Goal: Information Seeking & Learning: Understand process/instructions

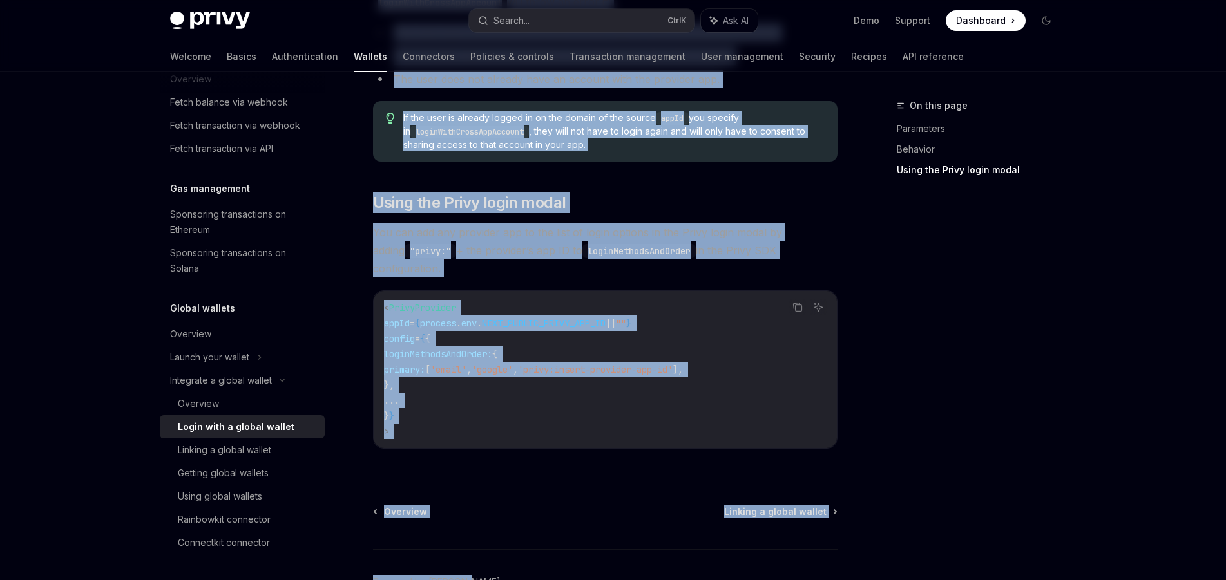
scroll to position [890, 0]
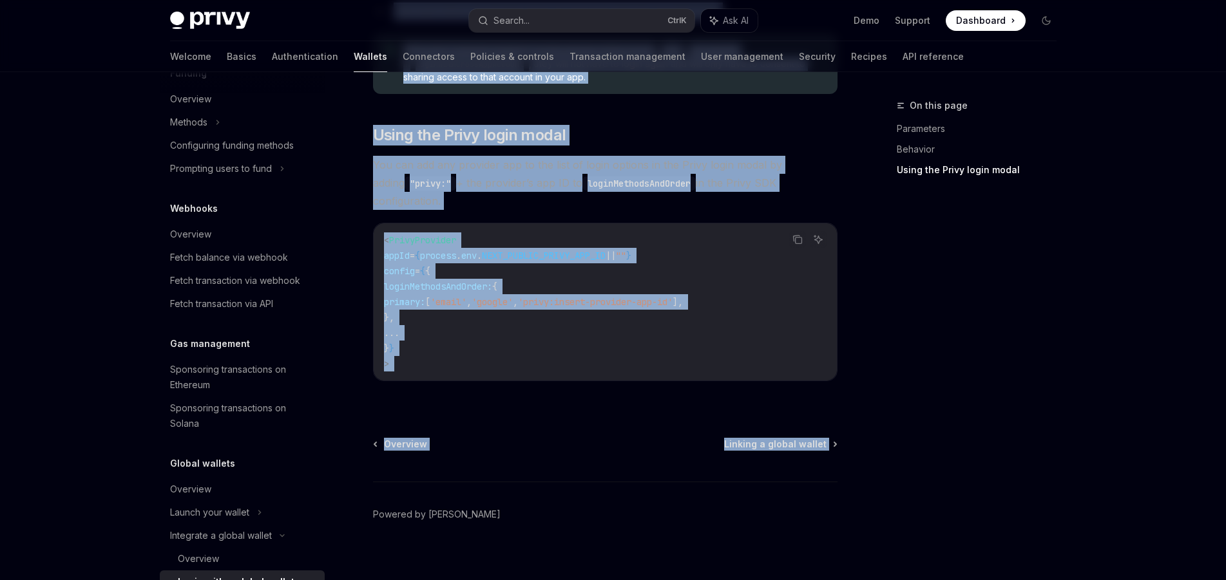
drag, startPoint x: 372, startPoint y: 128, endPoint x: 647, endPoint y: 369, distance: 365.7
click at [784, 438] on span "Linking a global wallet" at bounding box center [775, 444] width 102 height 13
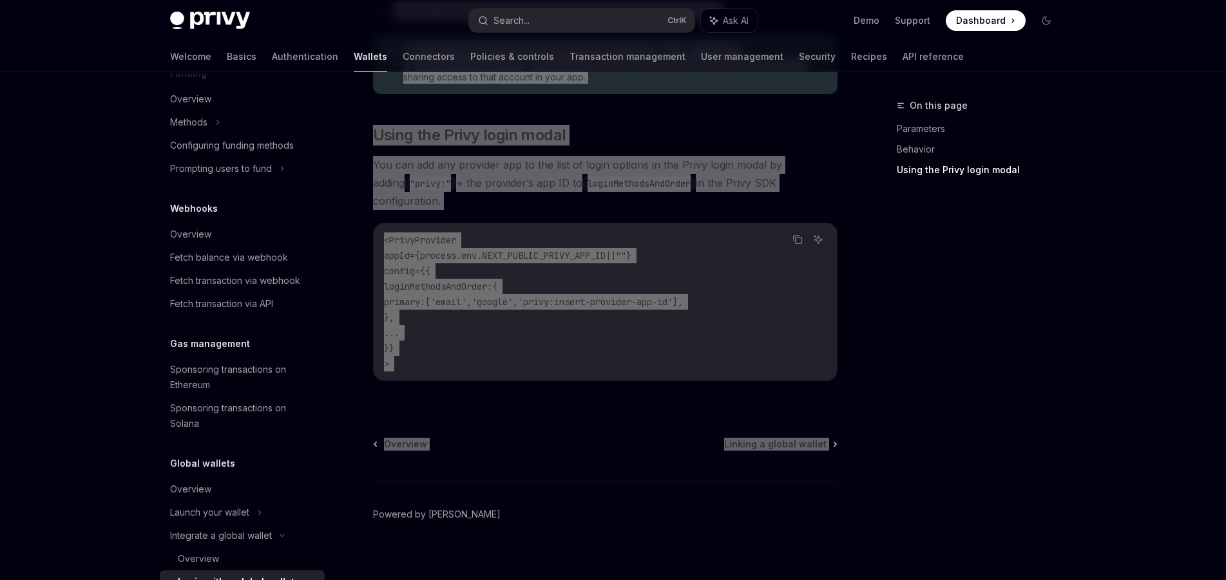
type textarea "*"
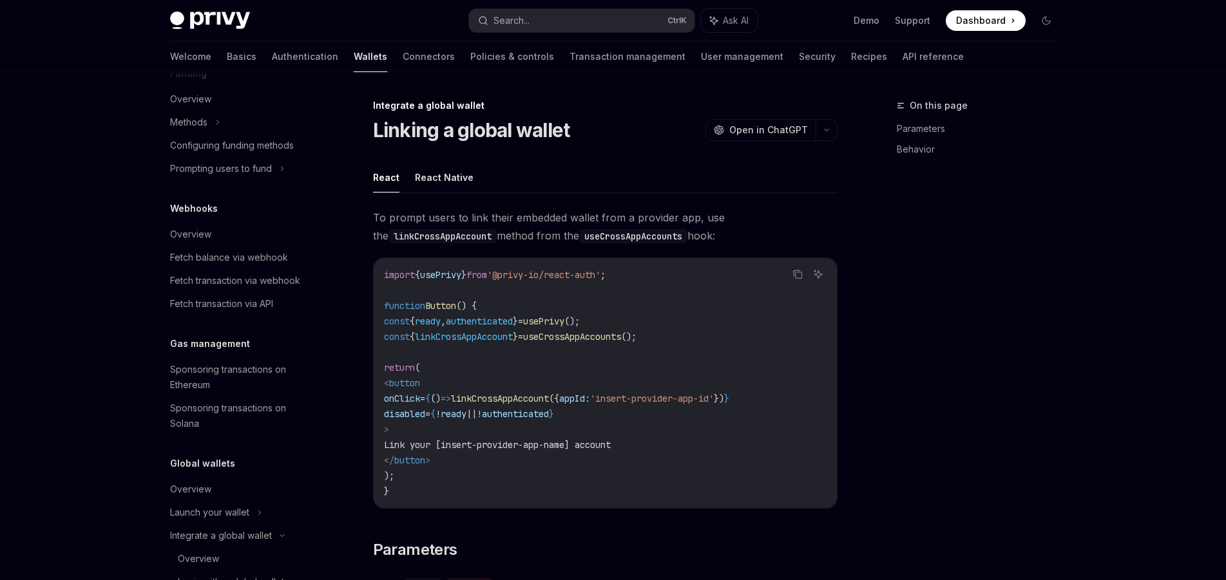
scroll to position [696, 0]
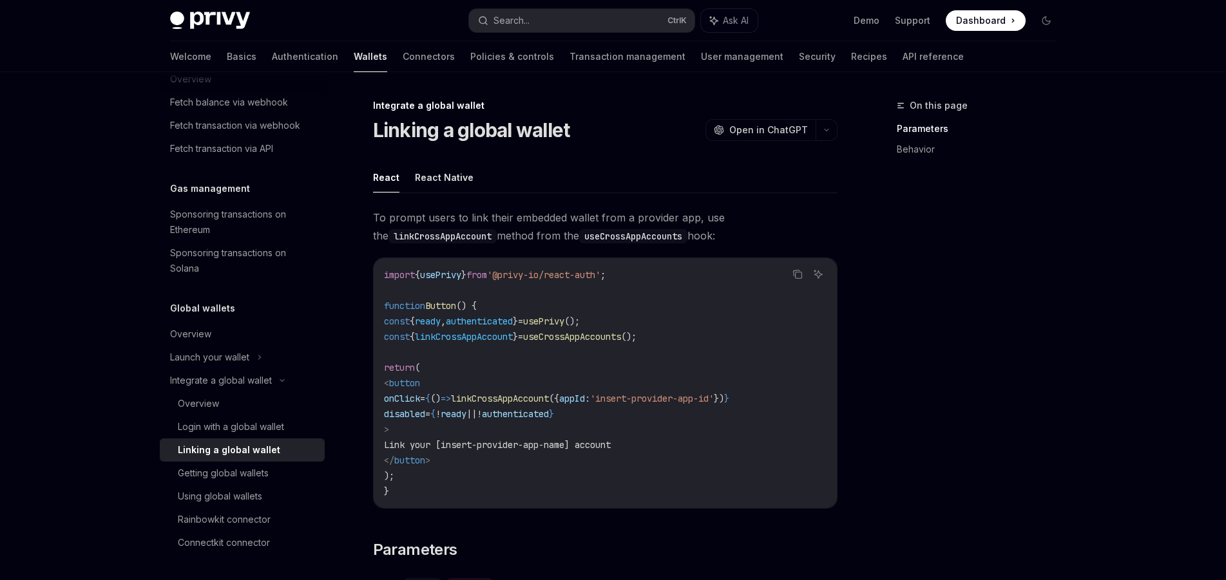
click at [56, 354] on div "Privy Docs home page Search... Ctrl K Ask AI Demo Support Dashboard Dashboard S…" at bounding box center [613, 567] width 1226 height 1135
